Goal: Information Seeking & Learning: Find specific page/section

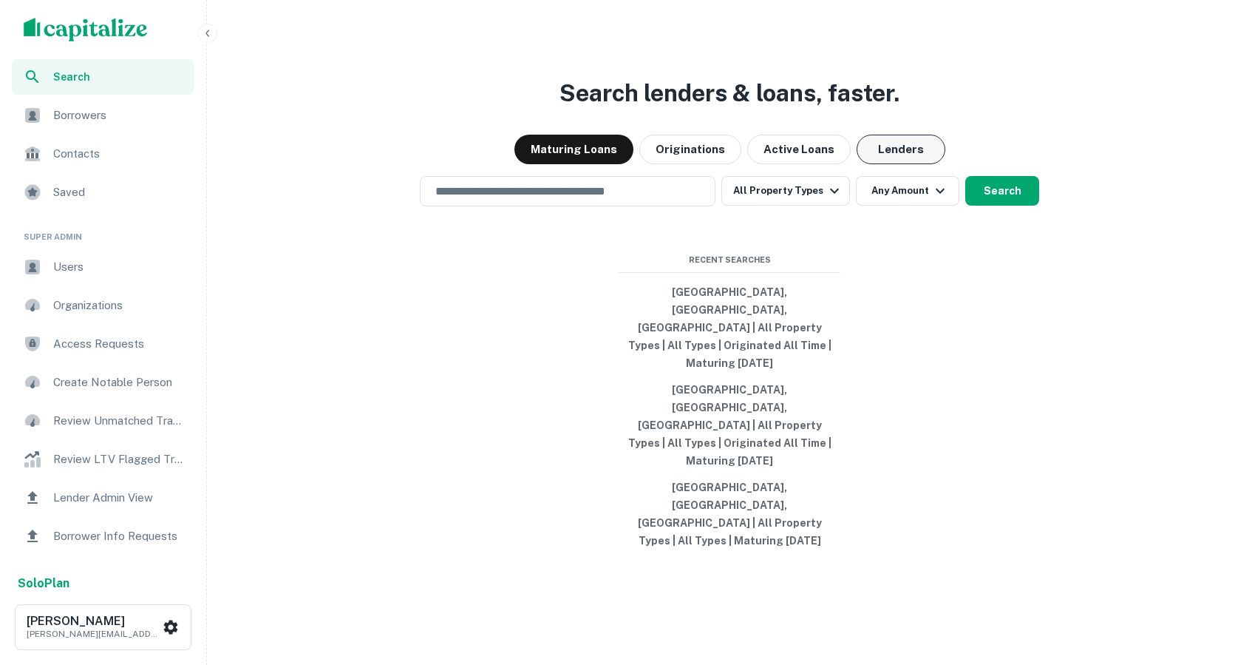
click at [893, 164] on button "Lenders" at bounding box center [901, 150] width 89 height 30
click at [637, 206] on div "​" at bounding box center [568, 191] width 296 height 30
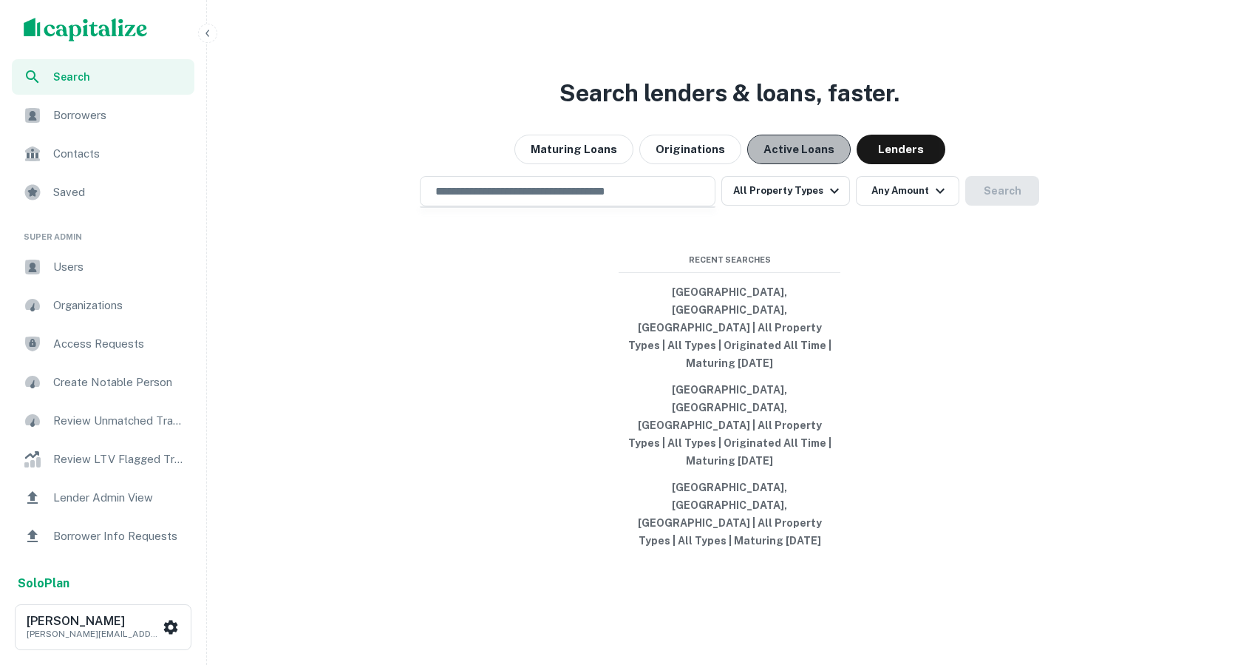
click at [800, 164] on button "Active Loans" at bounding box center [798, 150] width 103 height 30
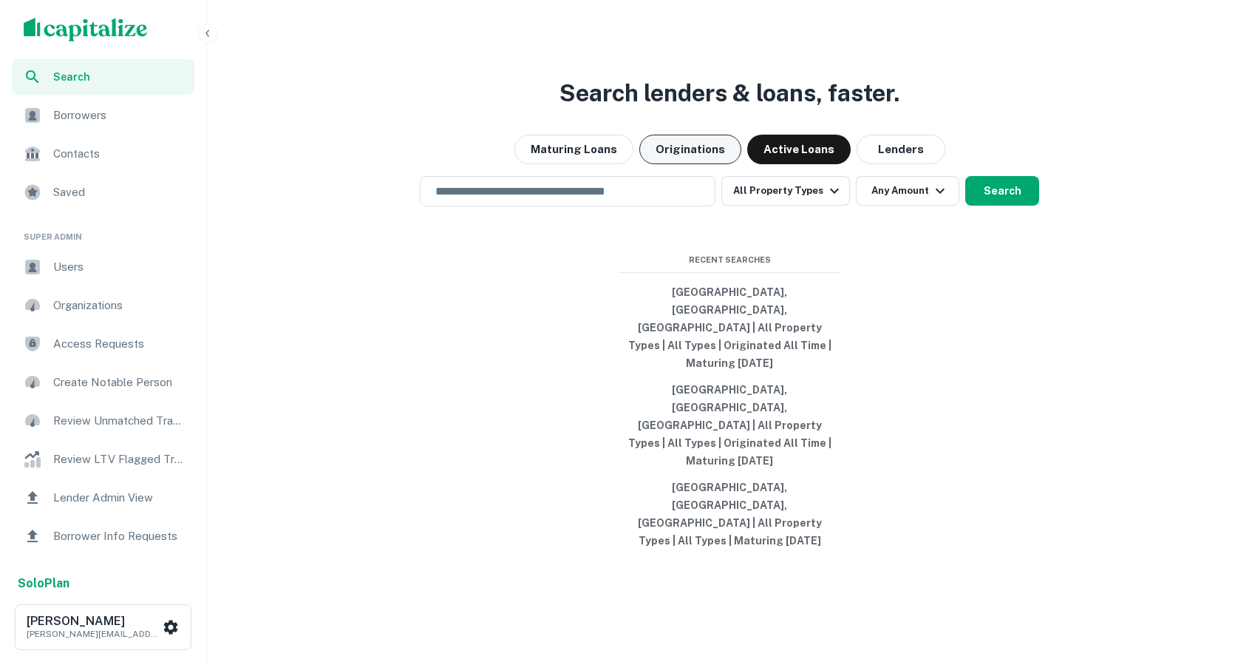
click at [697, 164] on button "Originations" at bounding box center [690, 150] width 102 height 30
click at [602, 164] on button "Maturing Loans" at bounding box center [574, 150] width 119 height 30
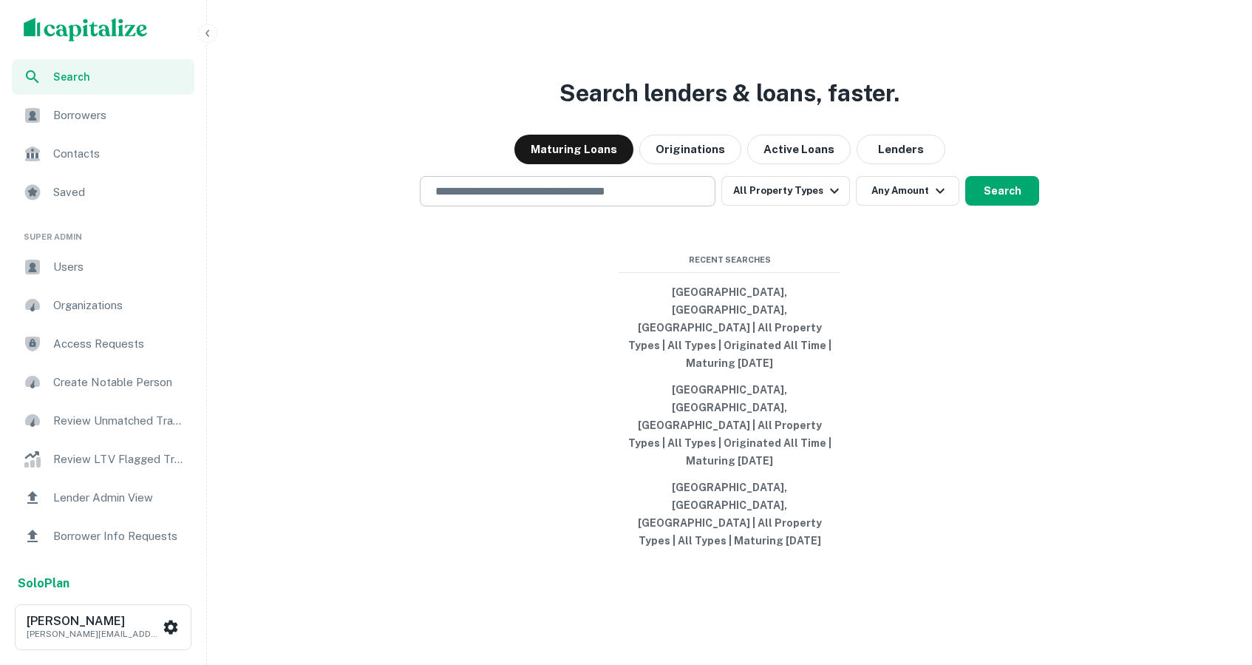
click at [569, 200] on input "text" at bounding box center [568, 191] width 282 height 17
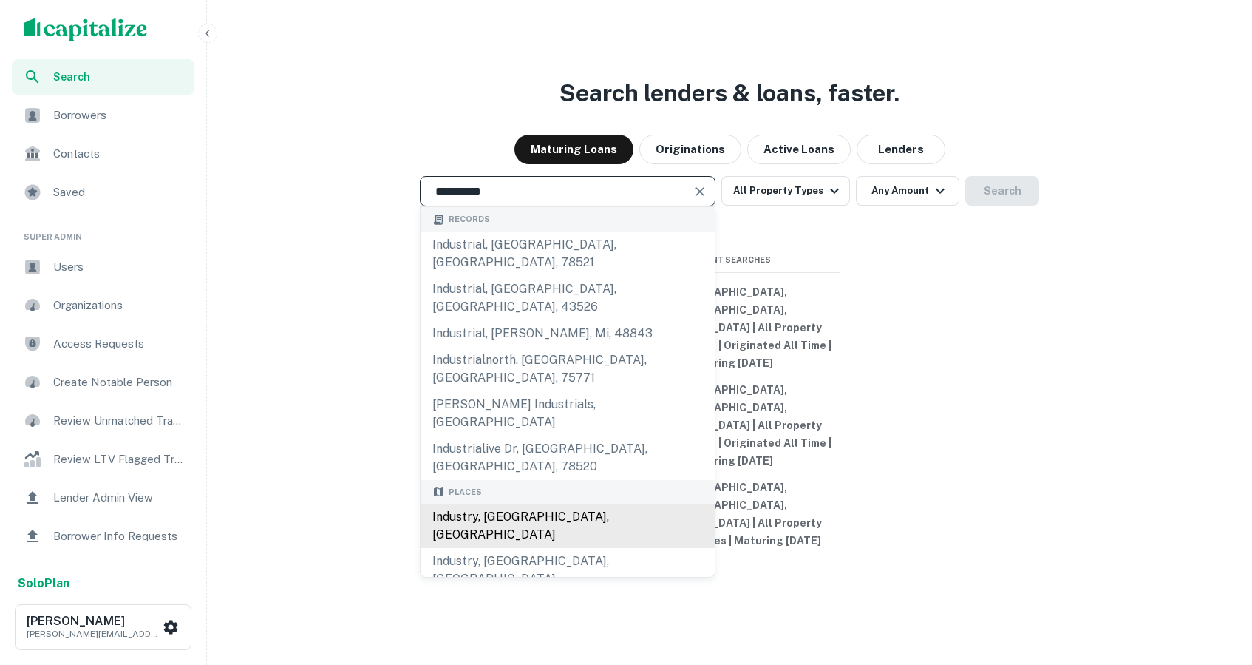
click at [496, 503] on div "Industry, [GEOGRAPHIC_DATA], [GEOGRAPHIC_DATA]" at bounding box center [568, 525] width 294 height 44
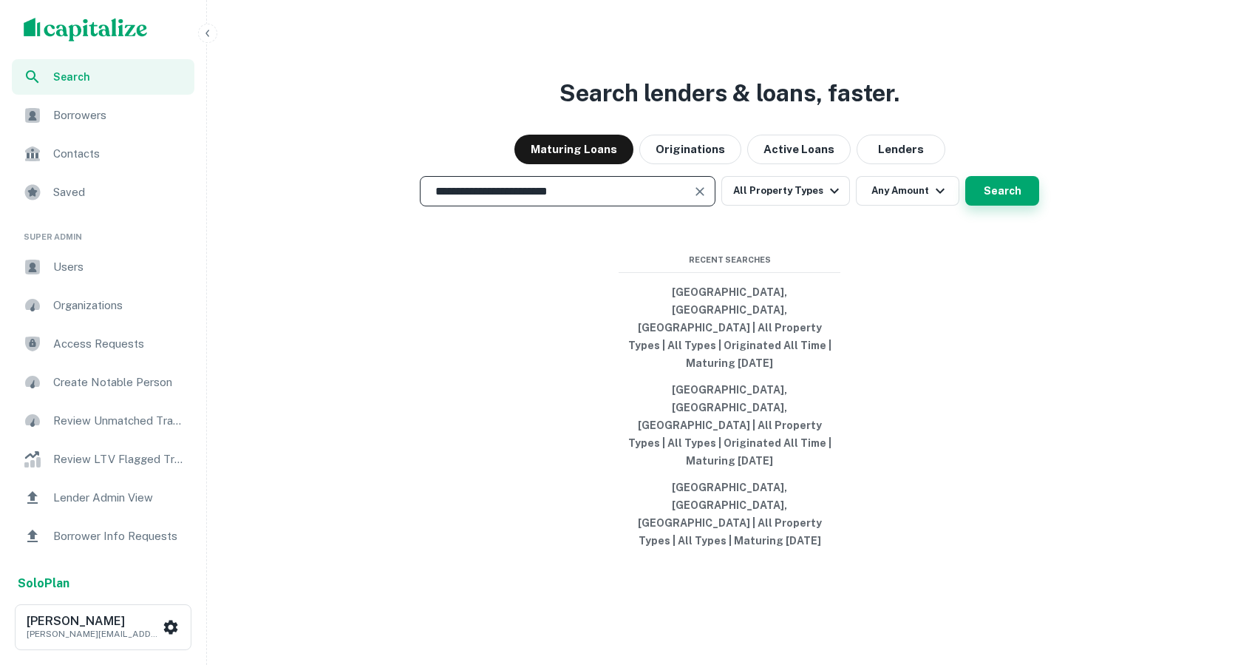
type input "**********"
click at [998, 206] on button "Search" at bounding box center [1002, 191] width 74 height 30
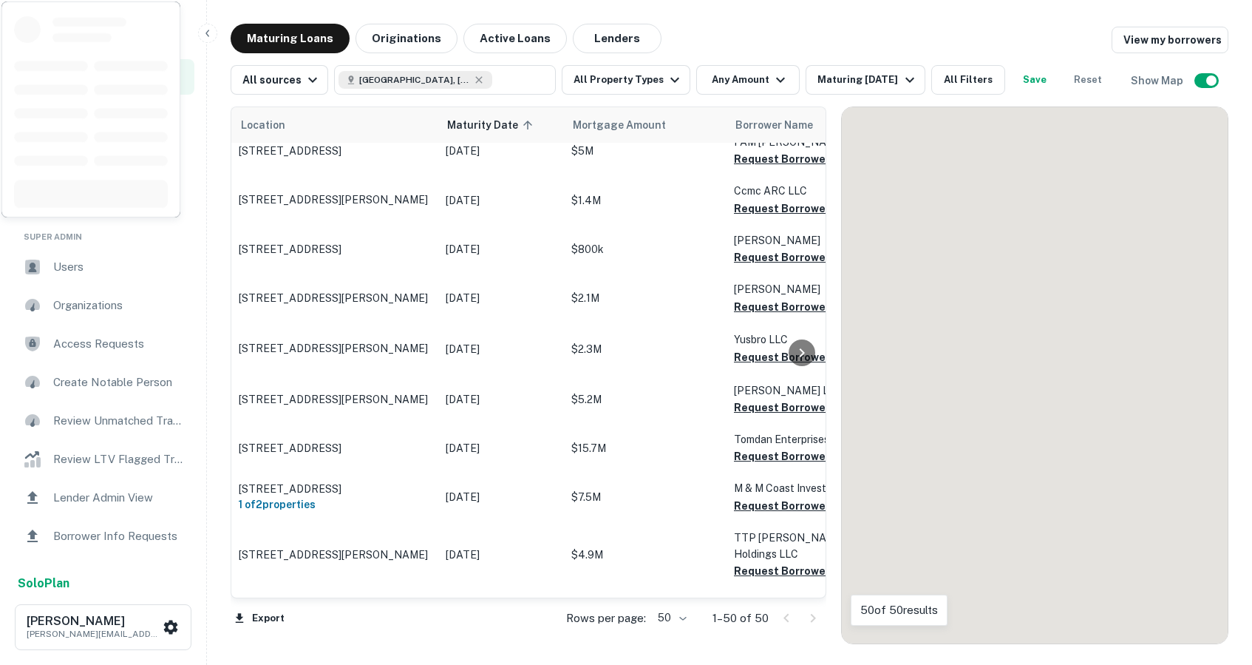
scroll to position [29, 0]
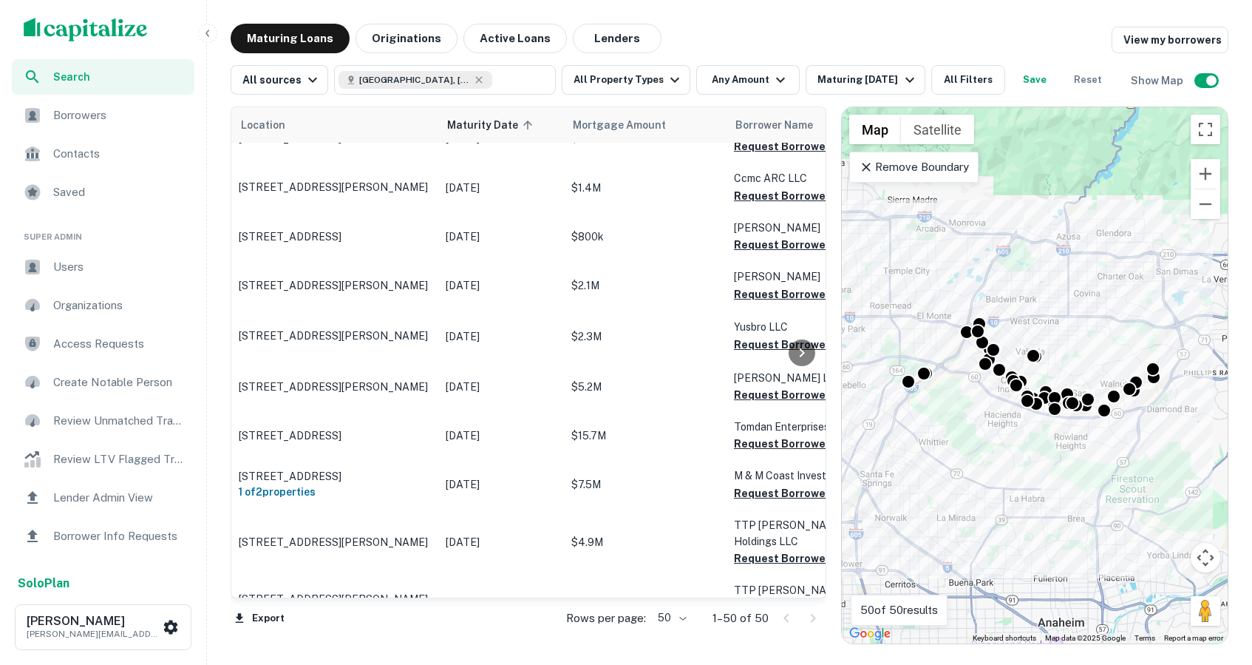
click at [790, 43] on div "Maturing Loans Originations Active Loans Lenders View my borrowers" at bounding box center [730, 39] width 998 height 30
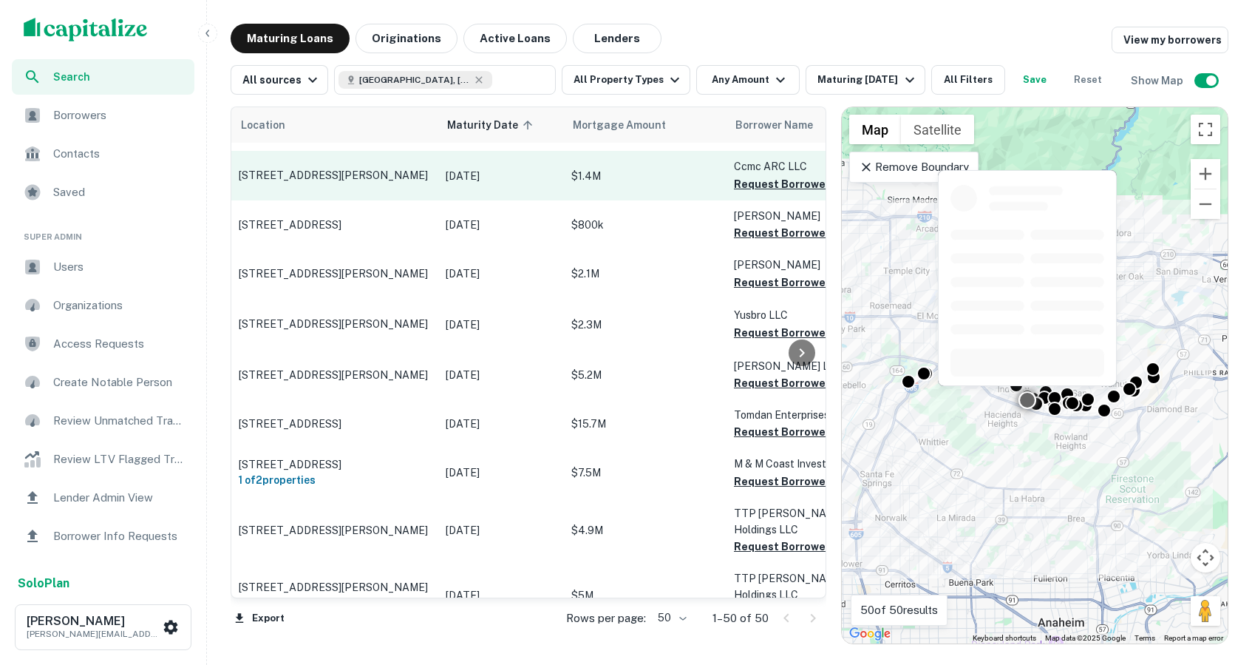
scroll to position [43, 0]
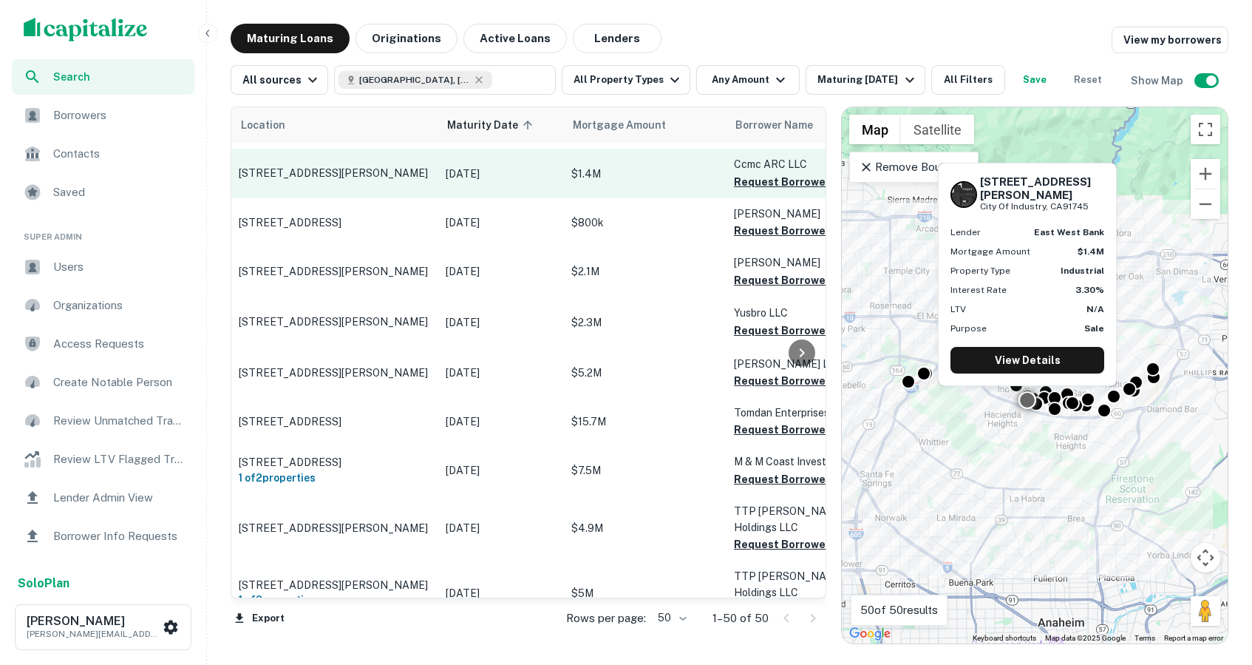
click at [532, 184] on td "[DATE]" at bounding box center [501, 173] width 126 height 49
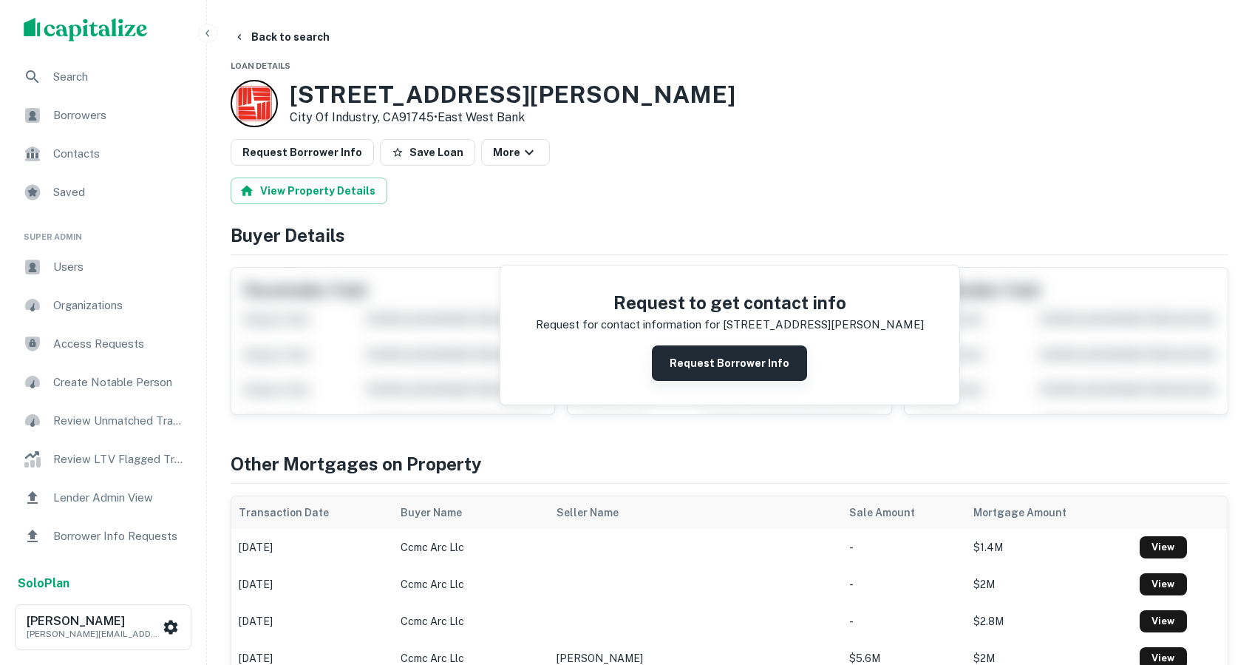
click at [707, 356] on button "Request Borrower Info" at bounding box center [729, 362] width 155 height 35
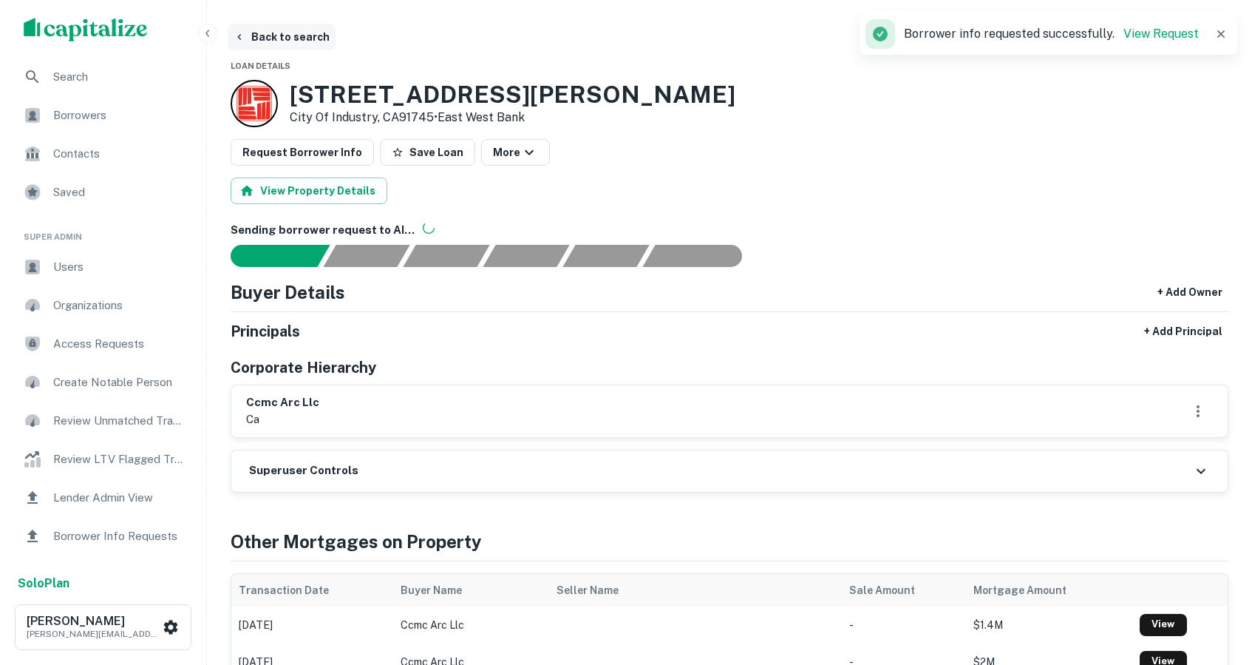
click at [251, 31] on button "Back to search" at bounding box center [282, 37] width 108 height 27
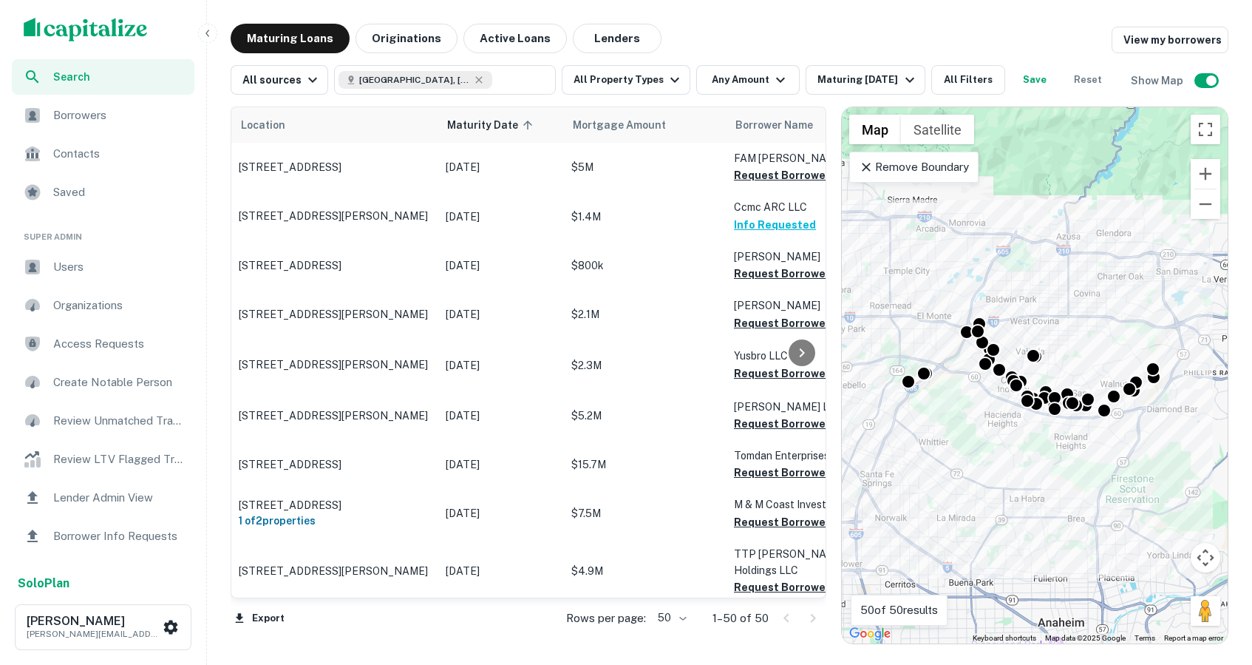
click at [688, 37] on div "Maturing Loans Originations Active Loans Lenders View my borrowers" at bounding box center [730, 39] width 998 height 30
click at [418, 38] on button "Originations" at bounding box center [407, 39] width 102 height 30
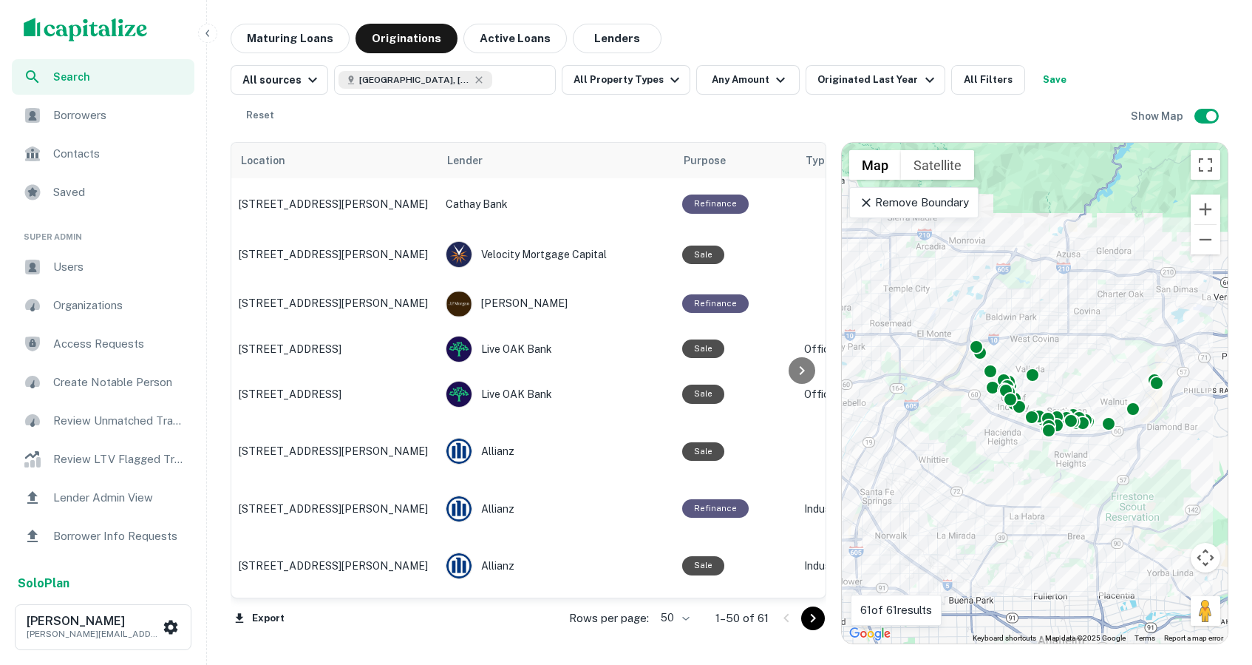
click at [864, 198] on icon at bounding box center [866, 202] width 9 height 9
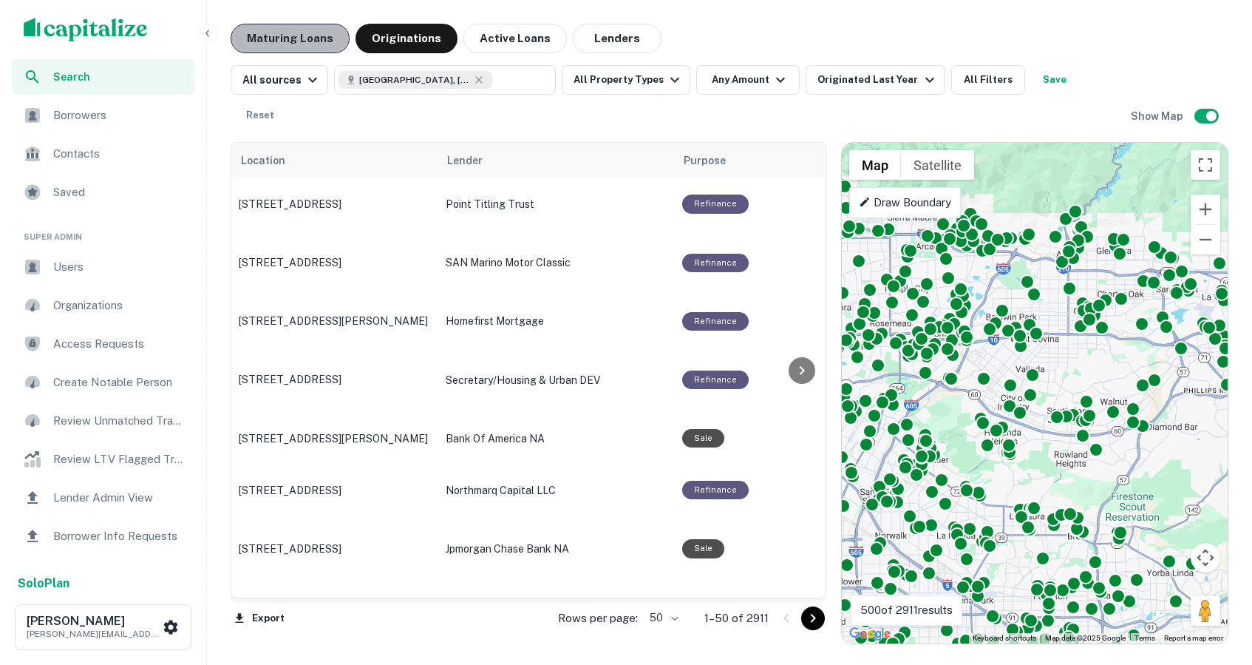
click at [293, 39] on button "Maturing Loans" at bounding box center [290, 39] width 119 height 30
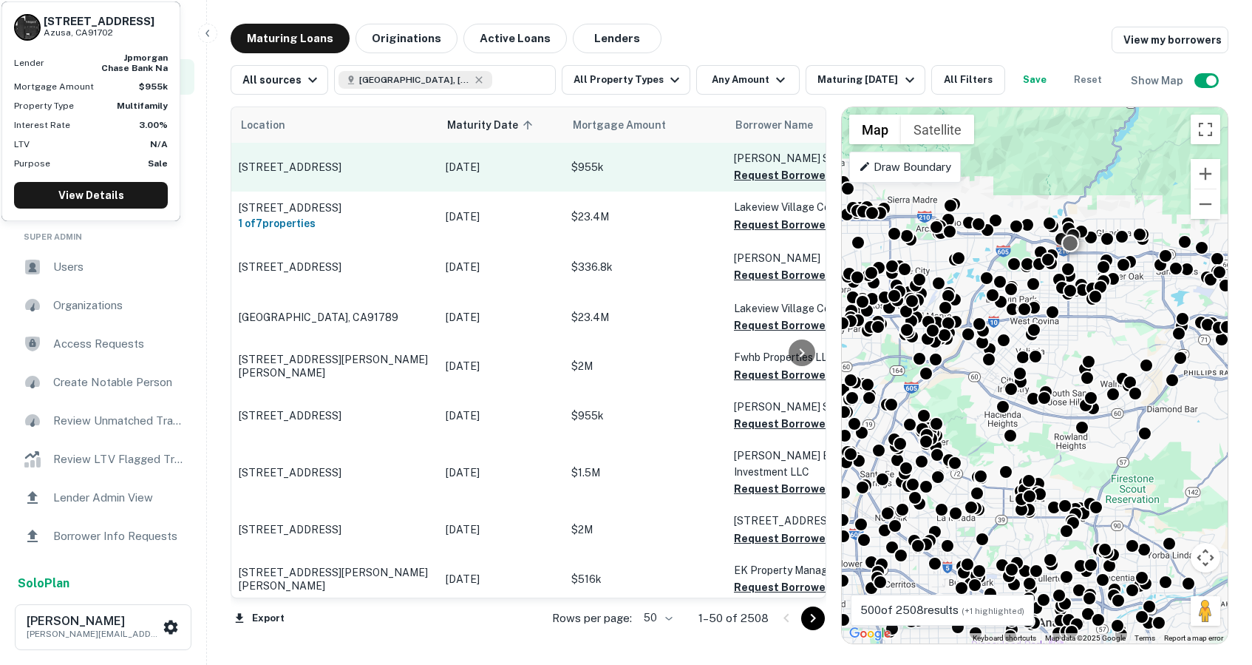
click at [543, 175] on td "[DATE]" at bounding box center [501, 167] width 126 height 49
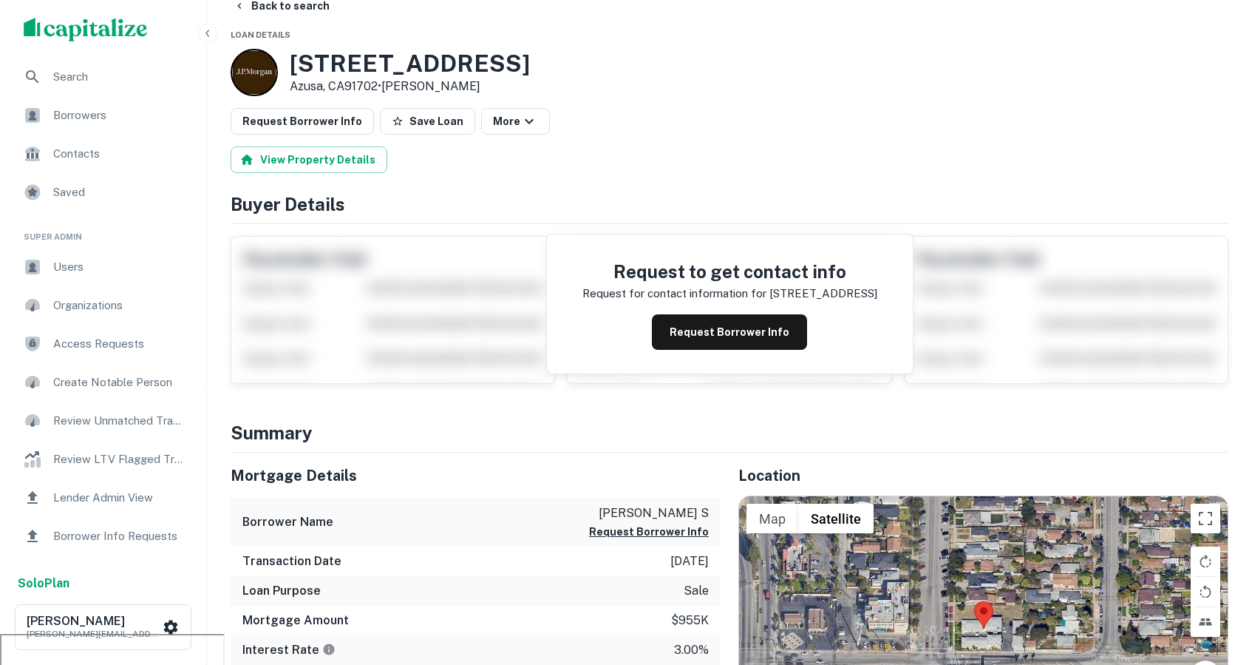
scroll to position [61, 0]
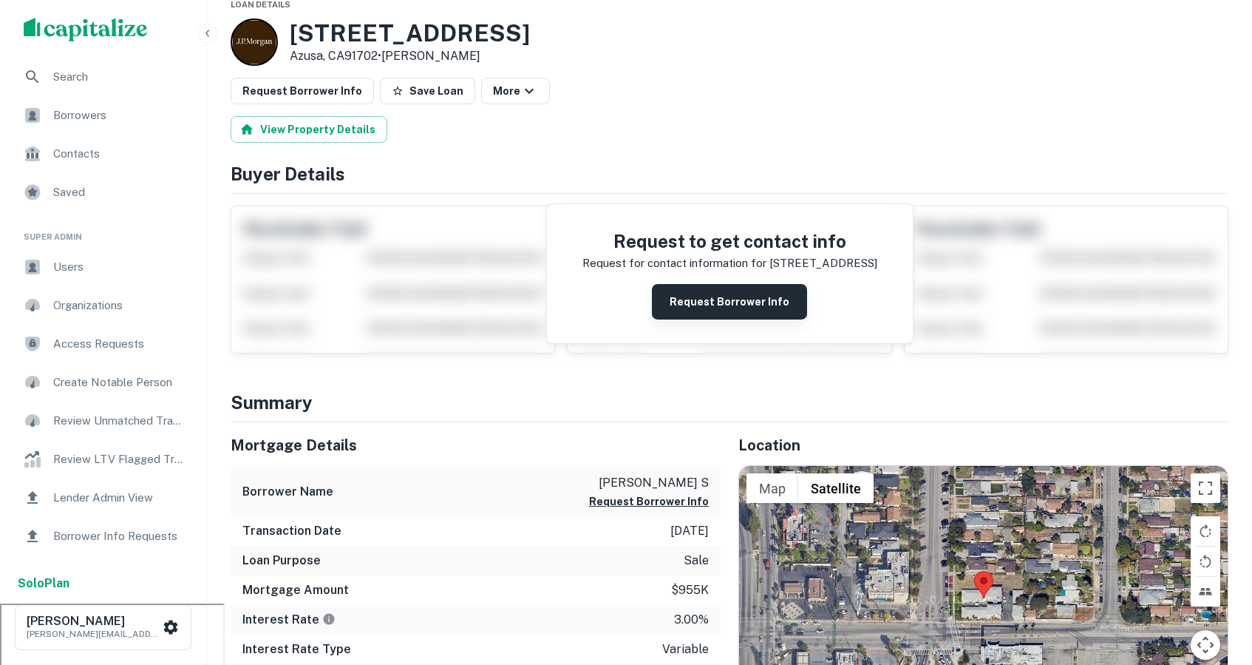
click at [730, 301] on button "Request Borrower Info" at bounding box center [729, 301] width 155 height 35
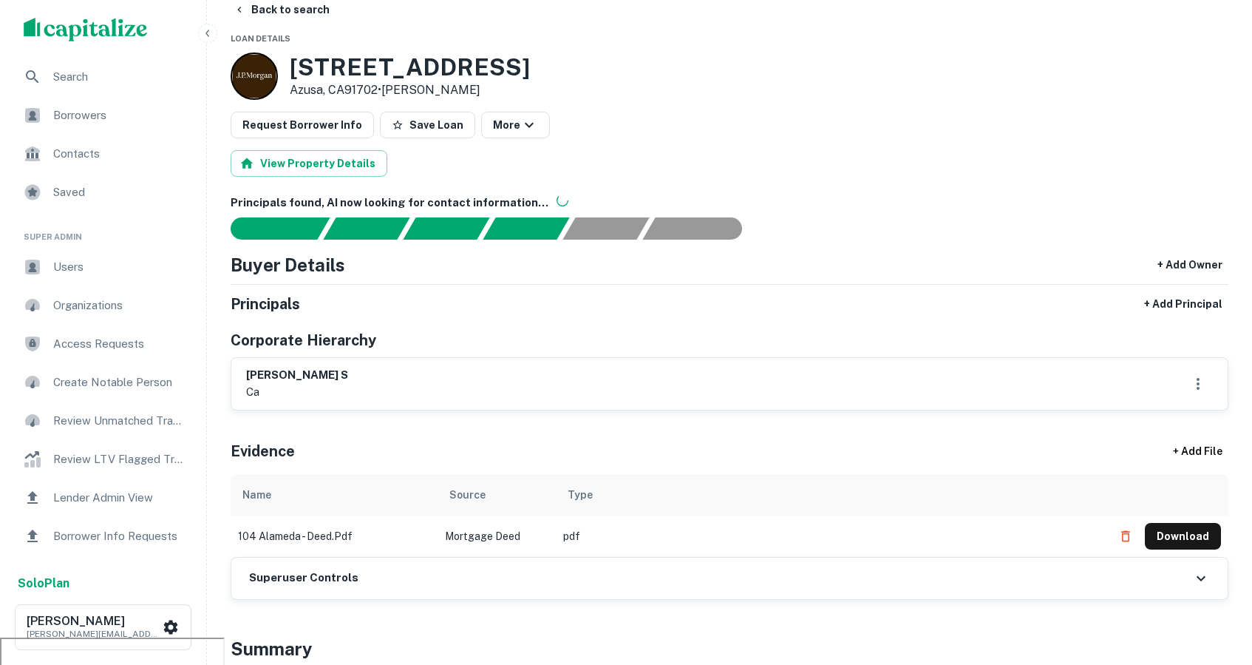
scroll to position [0, 0]
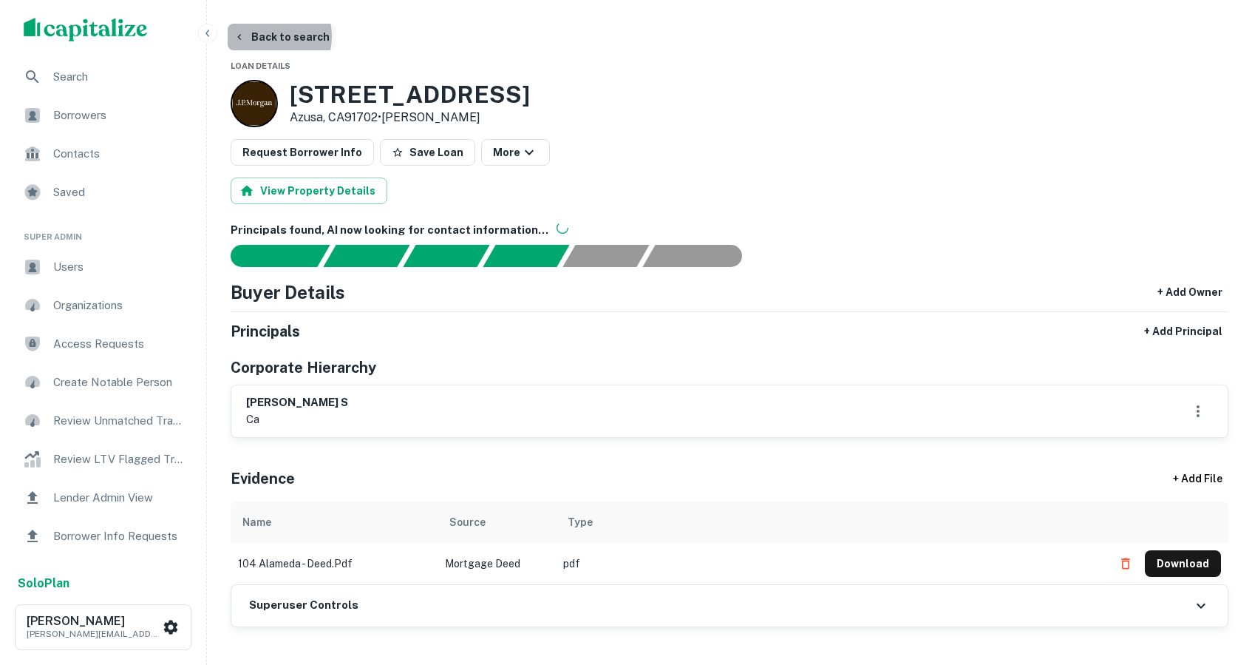
click at [262, 36] on button "Back to search" at bounding box center [282, 37] width 108 height 27
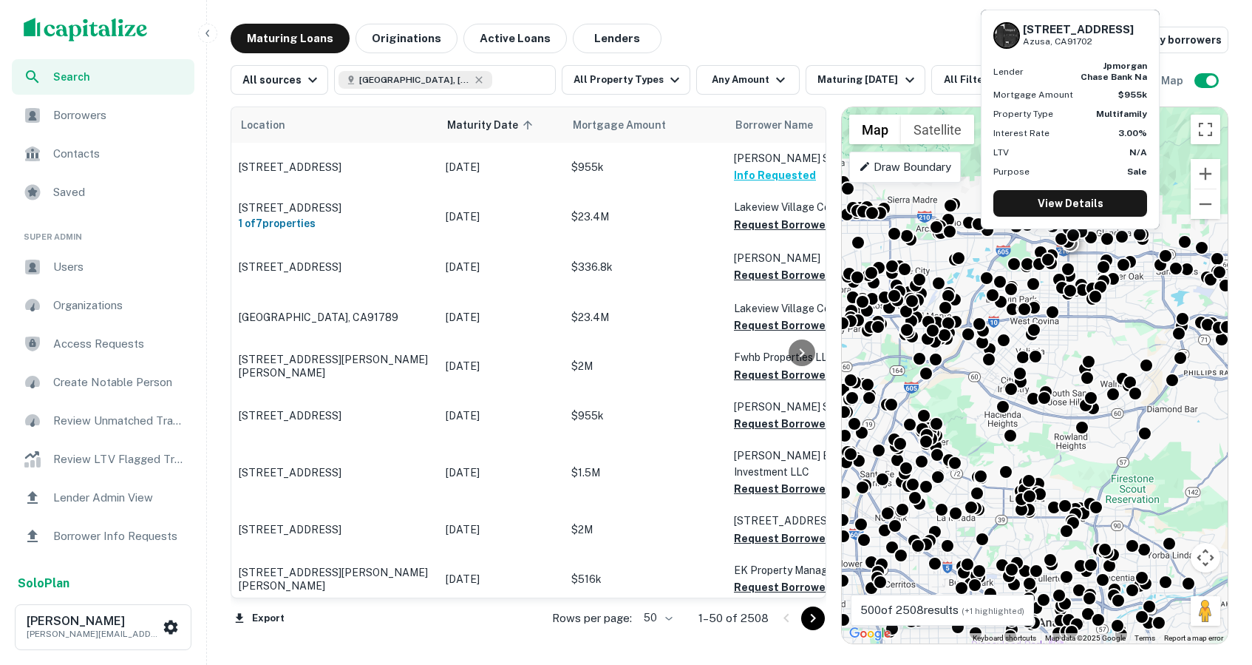
click at [884, 25] on div "Maturing Loans Originations Active Loans Lenders View my borrowers" at bounding box center [730, 39] width 998 height 30
click at [95, 271] on span "Users" at bounding box center [119, 267] width 132 height 18
